Goal: Task Accomplishment & Management: Manage account settings

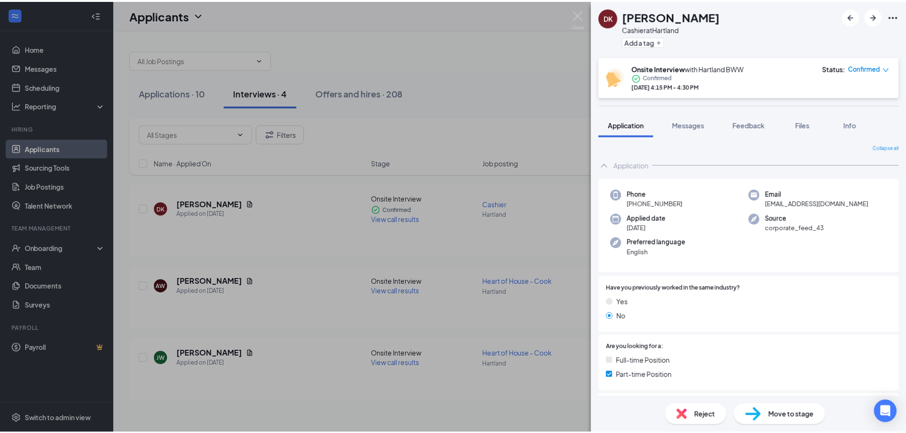
scroll to position [341, 0]
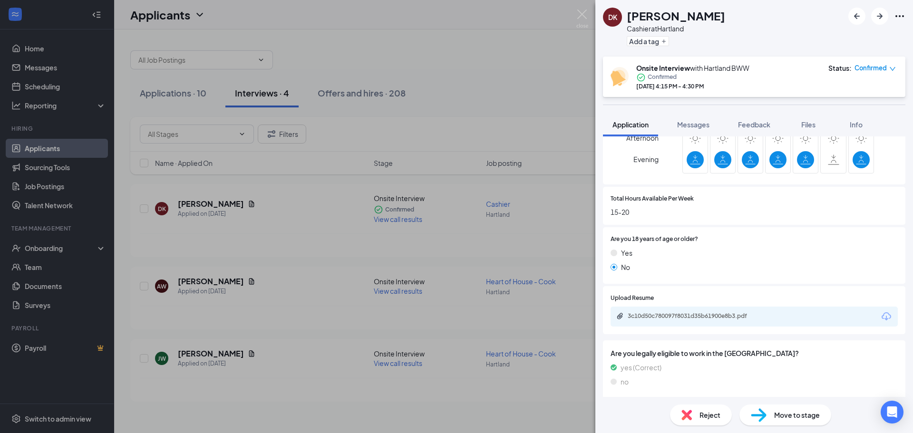
click at [471, 23] on div "DK [PERSON_NAME] Cashier at [GEOGRAPHIC_DATA] Add a tag Onsite Interview with H…" at bounding box center [456, 216] width 913 height 433
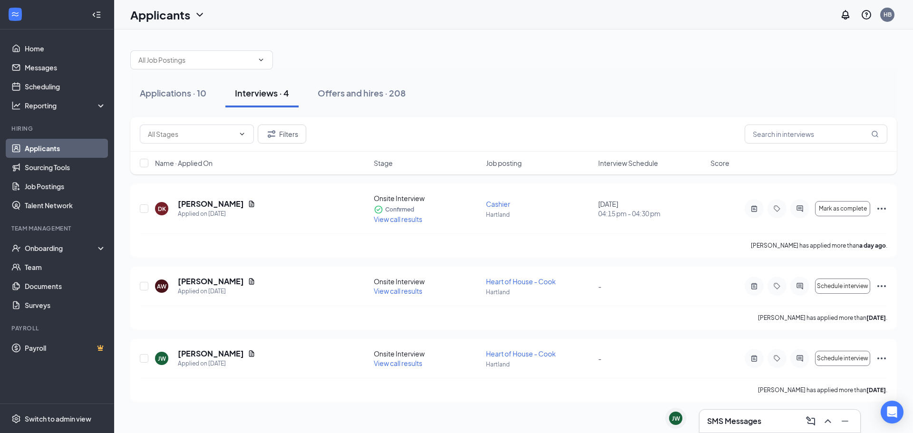
drag, startPoint x: 424, startPoint y: 47, endPoint x: 413, endPoint y: 46, distance: 11.0
click at [423, 47] on div at bounding box center [513, 55] width 767 height 29
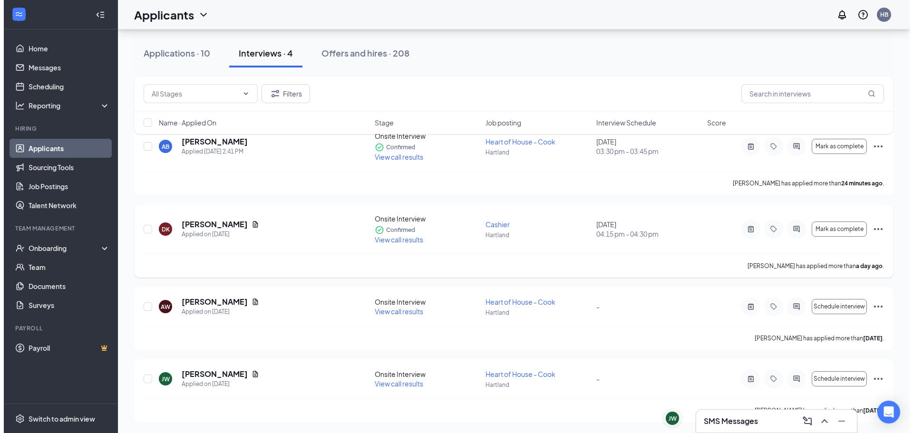
scroll to position [63, 0]
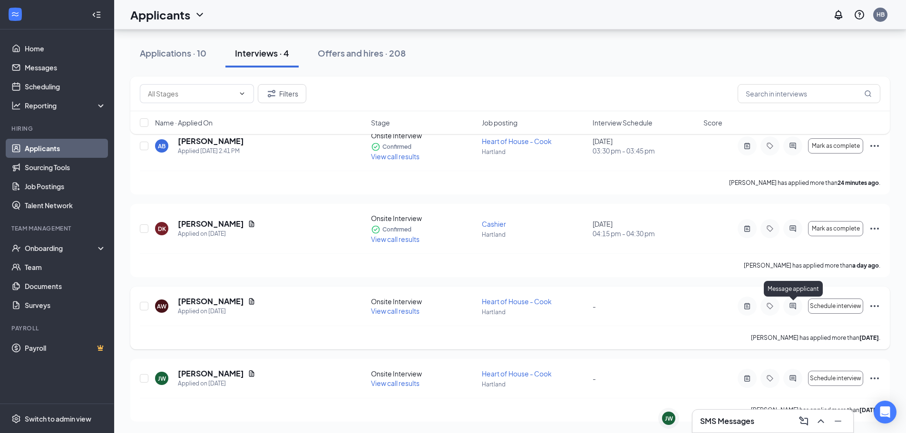
click at [795, 309] on icon "ActiveChat" at bounding box center [793, 306] width 6 height 6
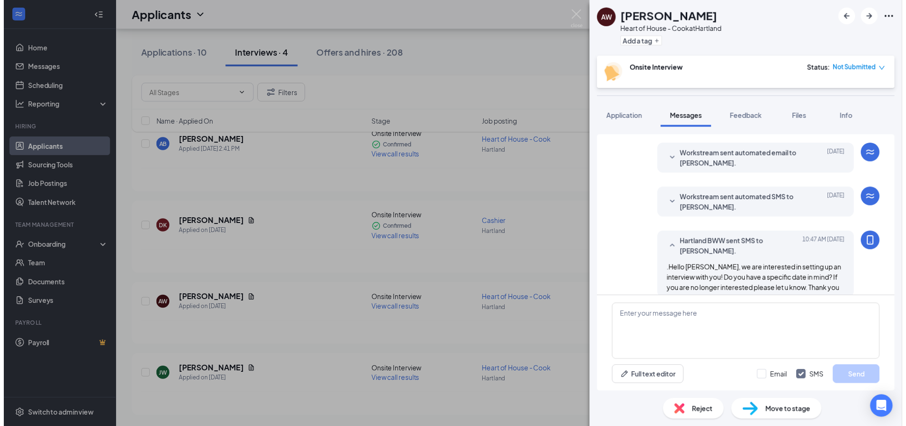
scroll to position [242, 0]
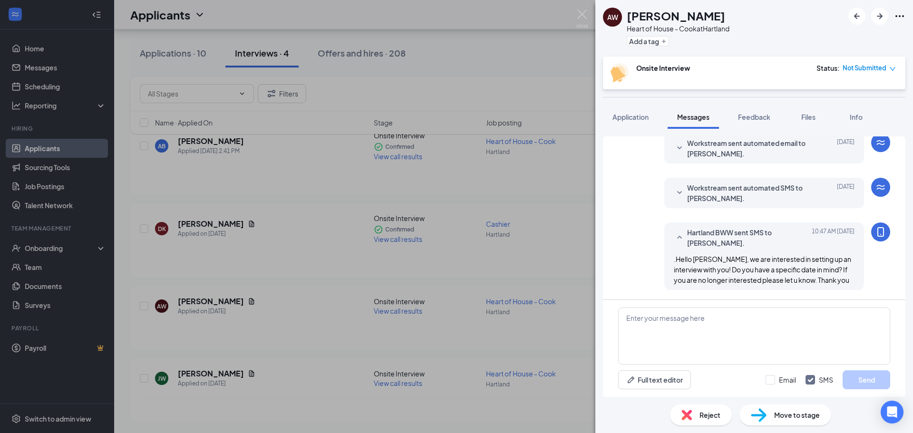
click at [530, 194] on div "AW [PERSON_NAME] Heart of House - Cook at [GEOGRAPHIC_DATA] Add a tag Onsite In…" at bounding box center [456, 216] width 913 height 433
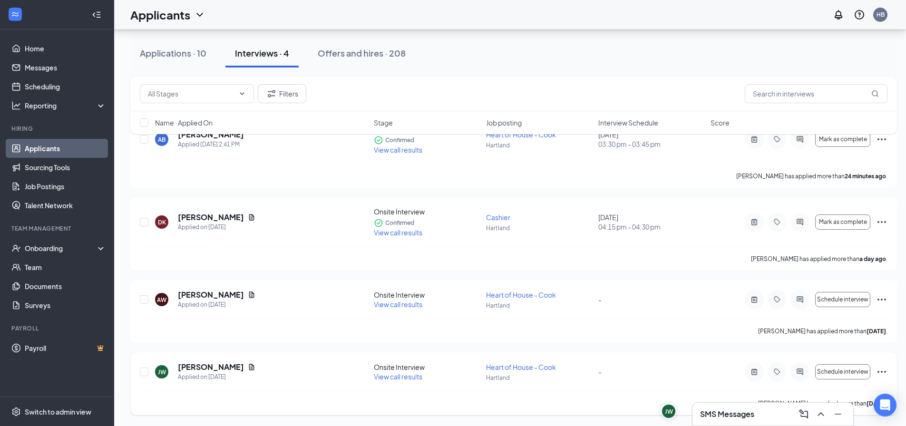
scroll to position [70, 0]
click at [803, 369] on icon "ActiveChat" at bounding box center [800, 371] width 6 height 6
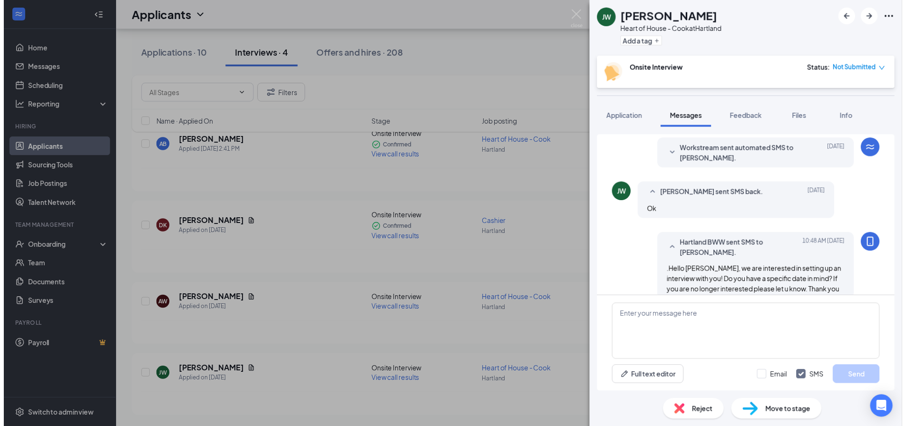
scroll to position [324, 0]
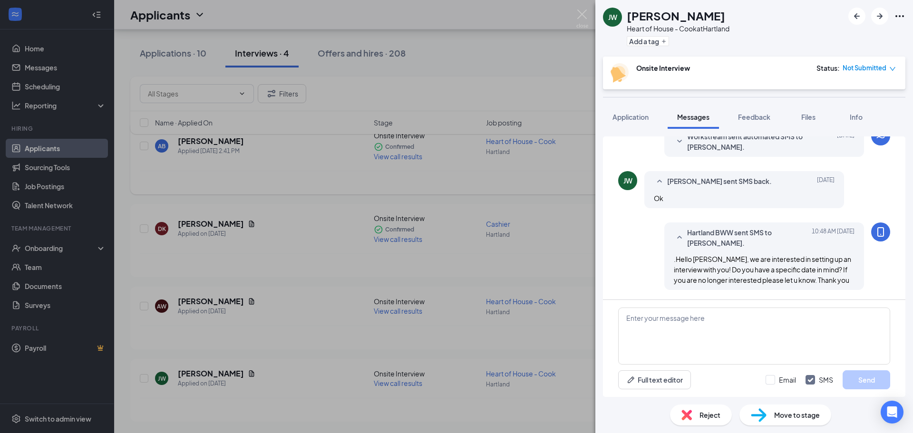
click at [550, 186] on div "[PERSON_NAME] Heart of House - Cook at Hartland Add a tag Onsite Interview Stat…" at bounding box center [456, 216] width 913 height 433
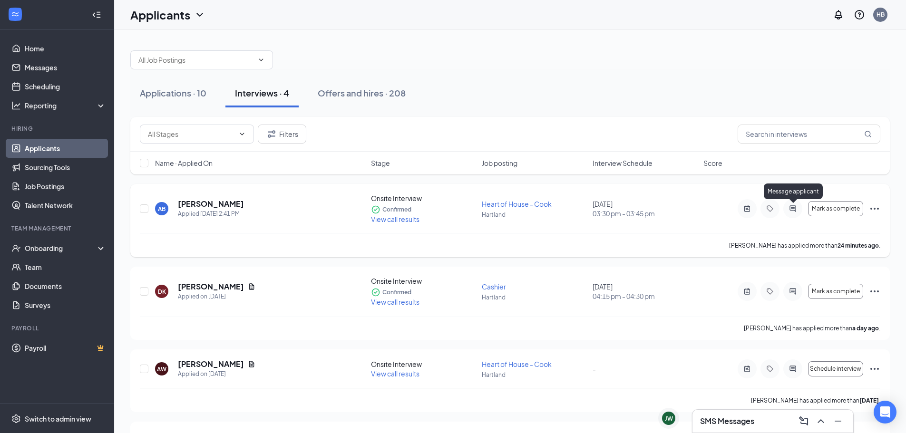
click at [794, 207] on icon "ActiveChat" at bounding box center [793, 208] width 6 height 6
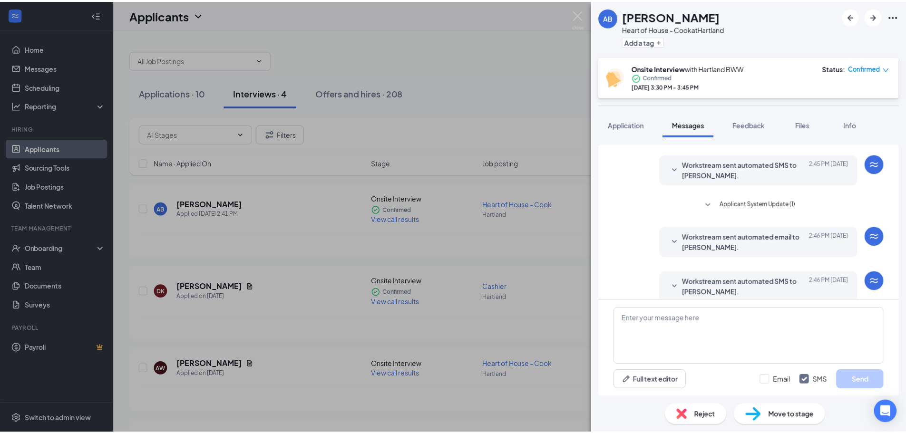
scroll to position [288, 0]
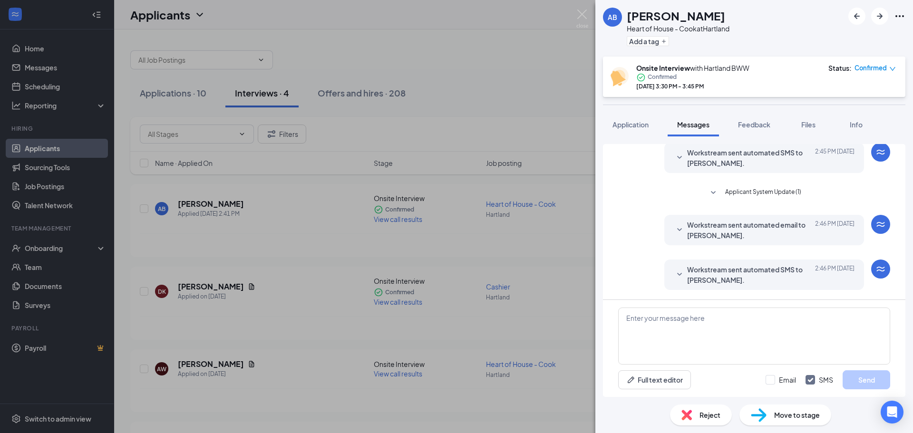
click at [526, 128] on div "AB [PERSON_NAME] Heart of House - Cook at Hartland Add a tag Onsite Interview w…" at bounding box center [456, 216] width 913 height 433
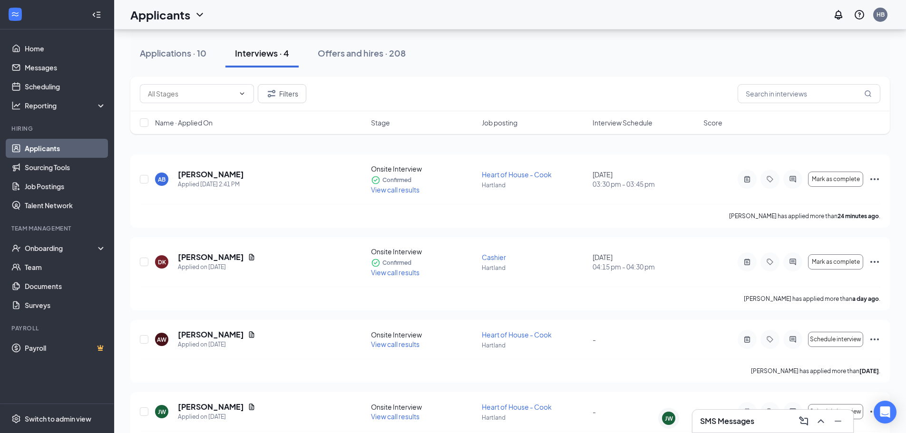
scroll to position [63, 0]
